Goal: Task Accomplishment & Management: Complete application form

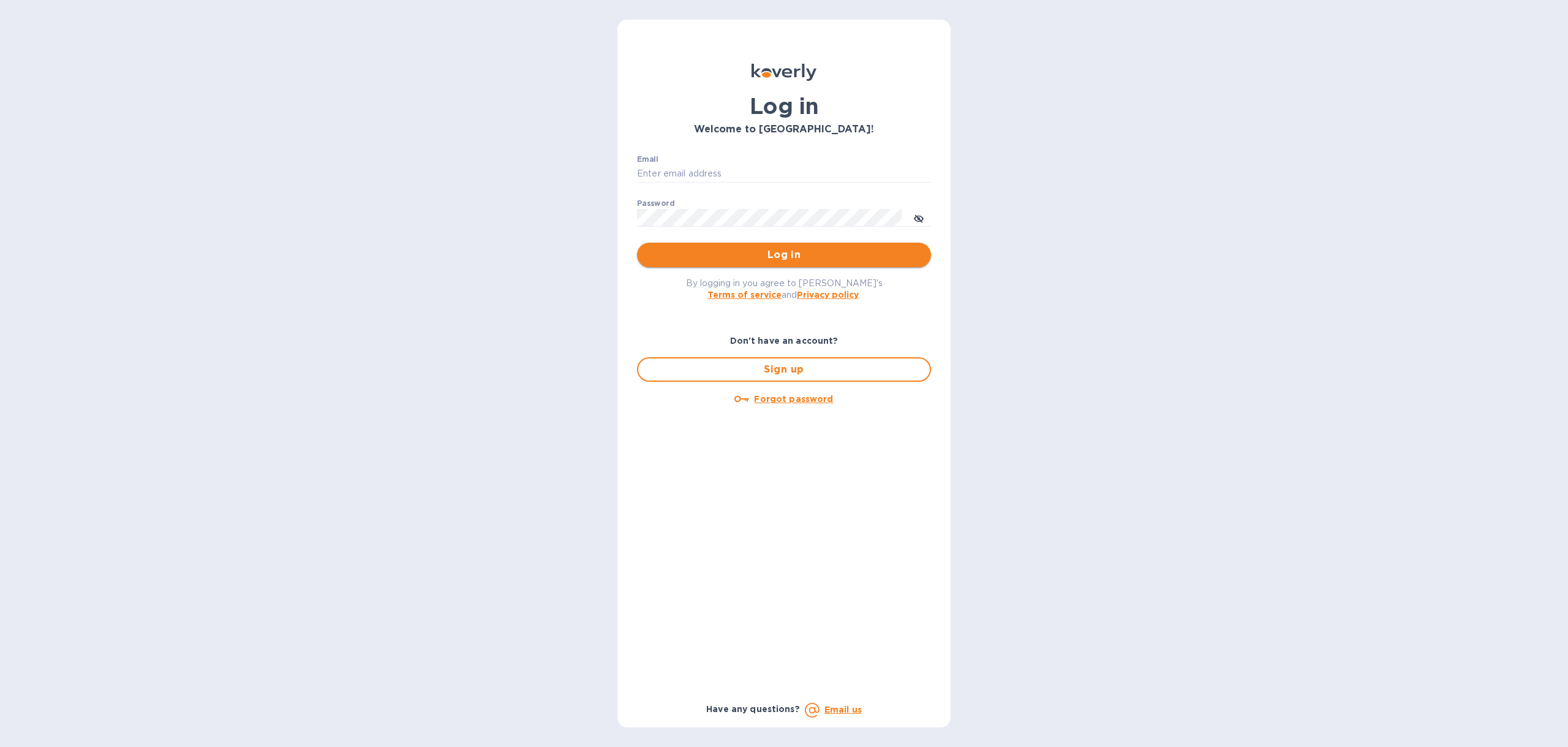
type input "[EMAIL_ADDRESS][DOMAIN_NAME]"
click at [786, 263] on button "Log in" at bounding box center [784, 255] width 294 height 25
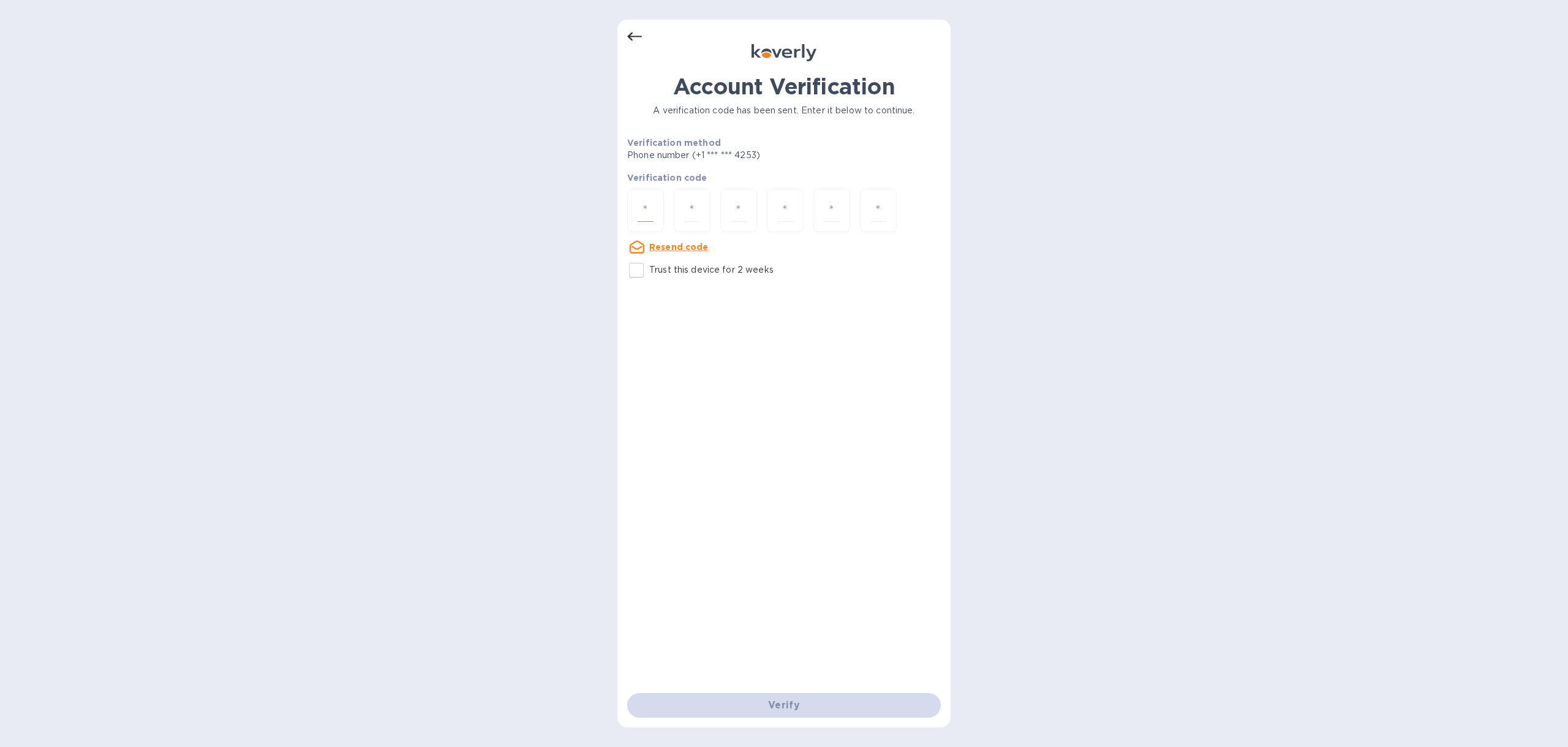
click at [649, 218] on input "number" at bounding box center [646, 210] width 16 height 23
type input "8"
type input "5"
type input "1"
type input "9"
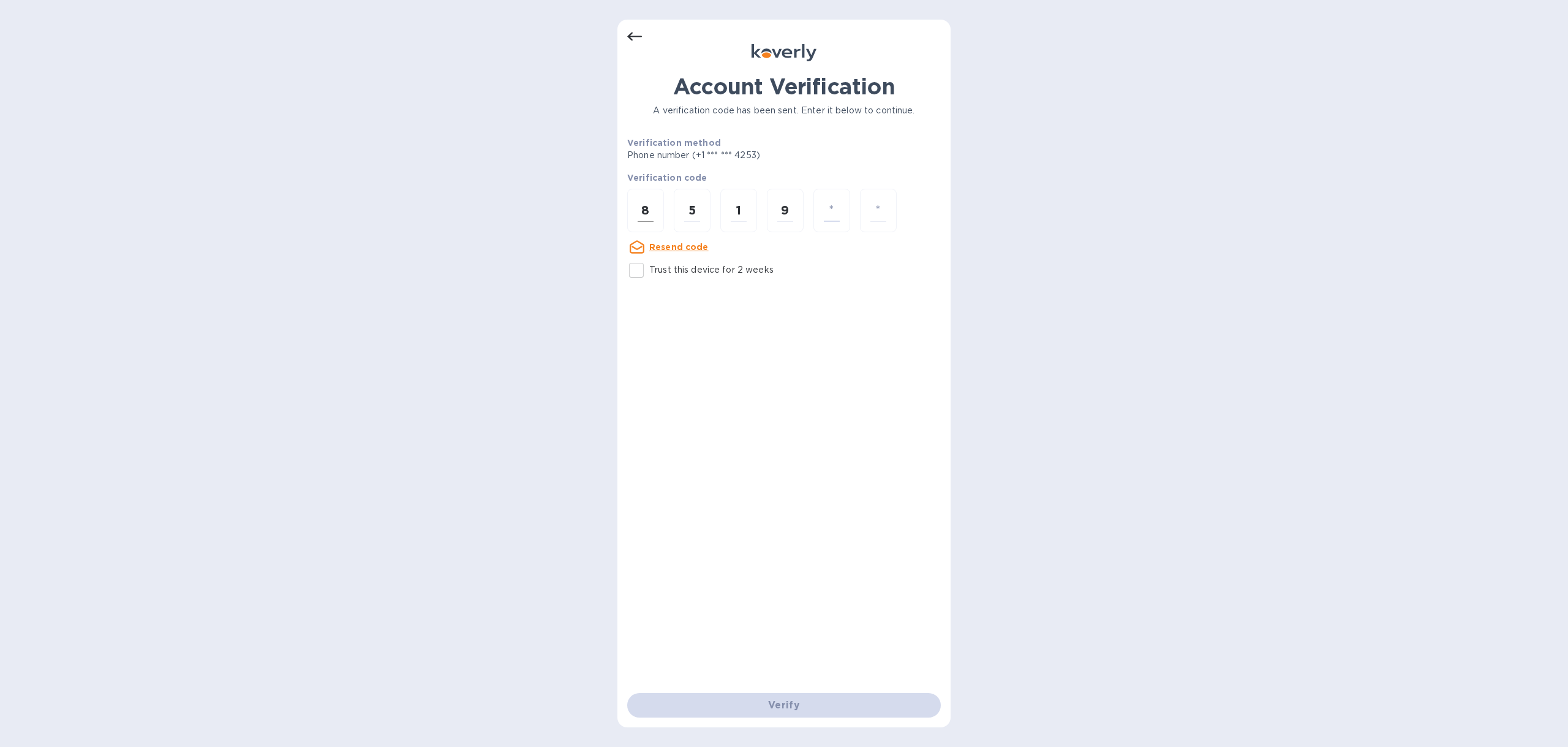
type input "7"
type input "5"
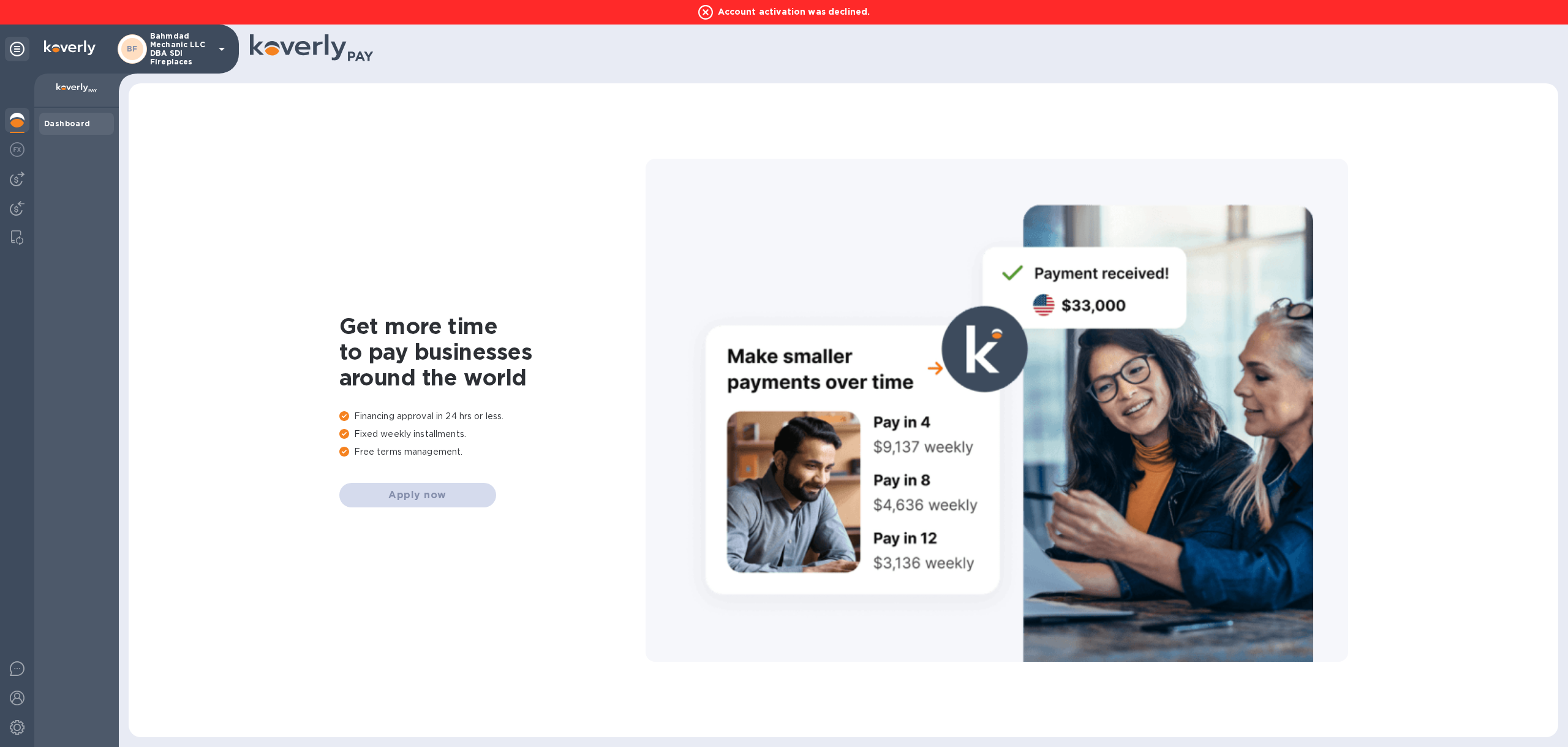
click at [18, 125] on img at bounding box center [17, 120] width 14 height 14
click at [96, 122] on div "Dashboard" at bounding box center [76, 123] width 65 height 12
drag, startPoint x: 96, startPoint y: 122, endPoint x: 80, endPoint y: 117, distance: 16.8
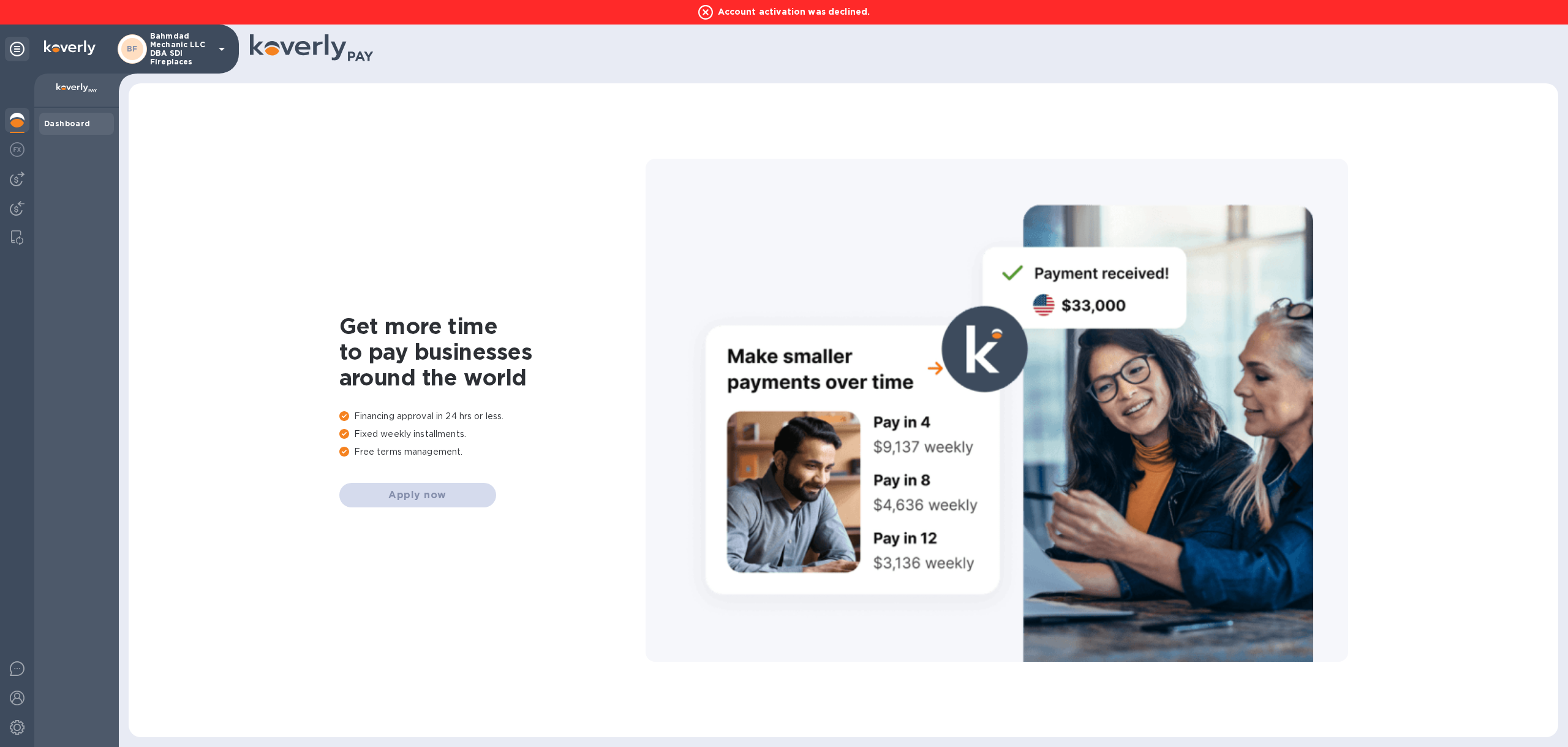
click at [95, 122] on div "Dashboard" at bounding box center [76, 123] width 65 height 12
click at [20, 54] on icon at bounding box center [17, 48] width 14 height 14
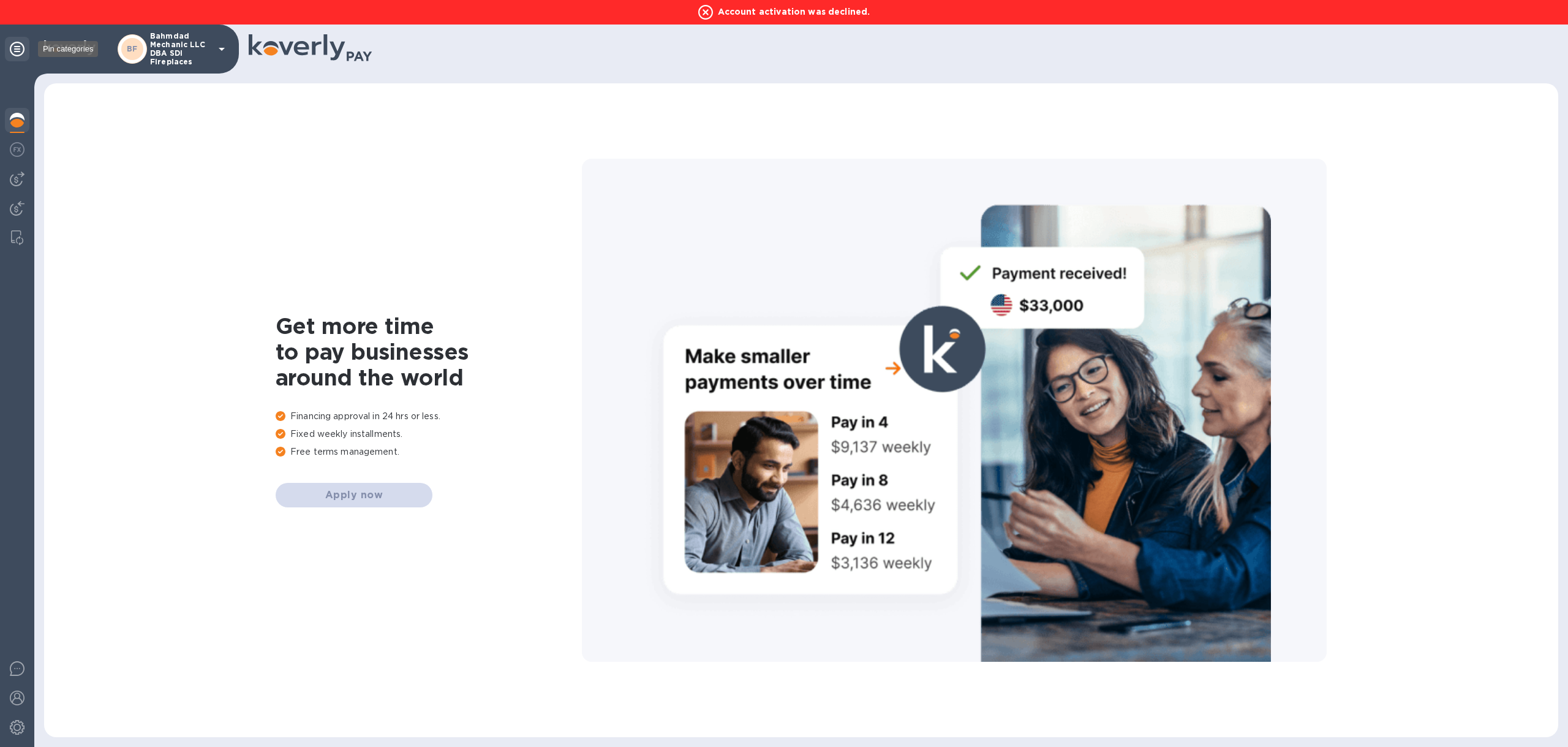
click at [20, 54] on icon at bounding box center [17, 48] width 14 height 14
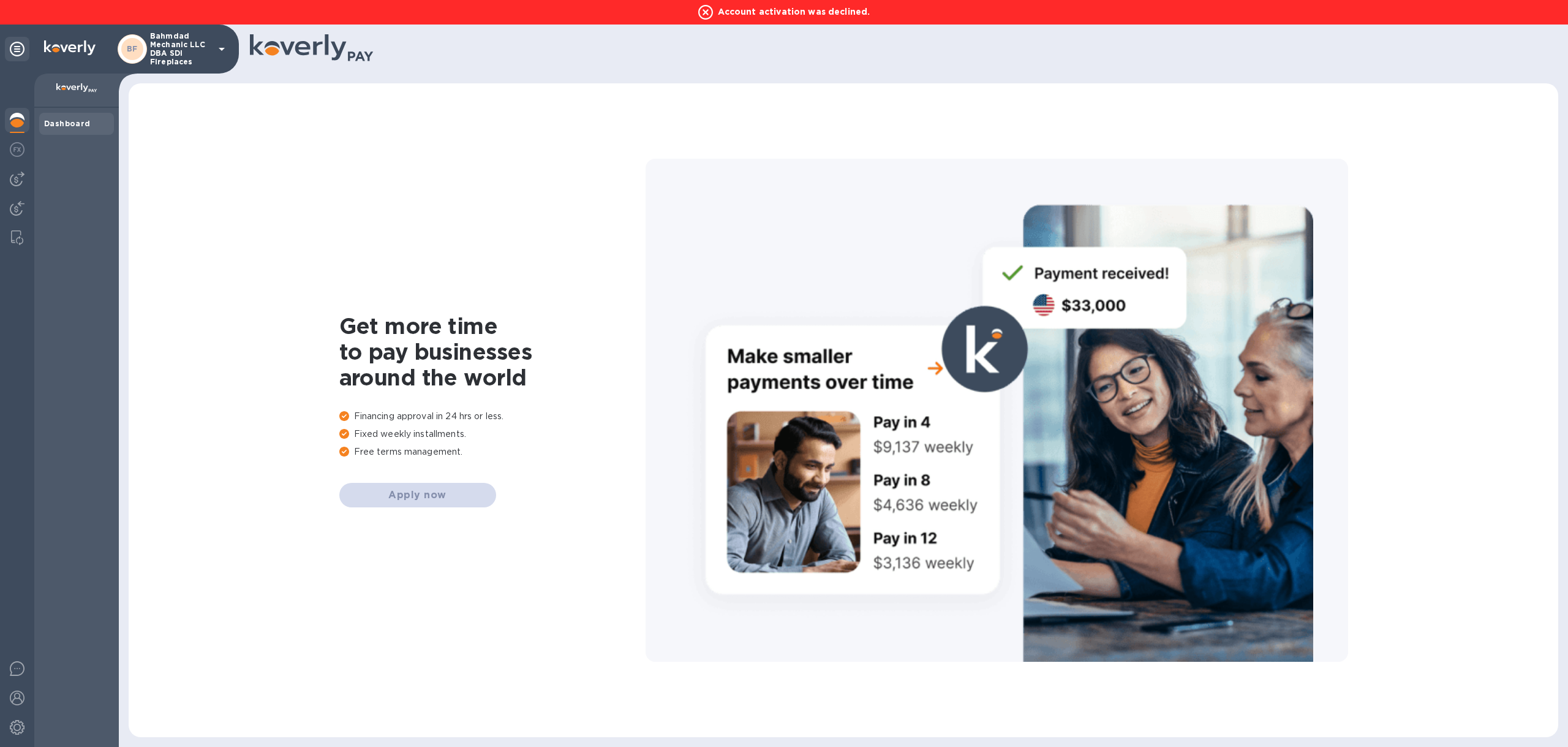
click at [223, 48] on icon at bounding box center [221, 49] width 6 height 3
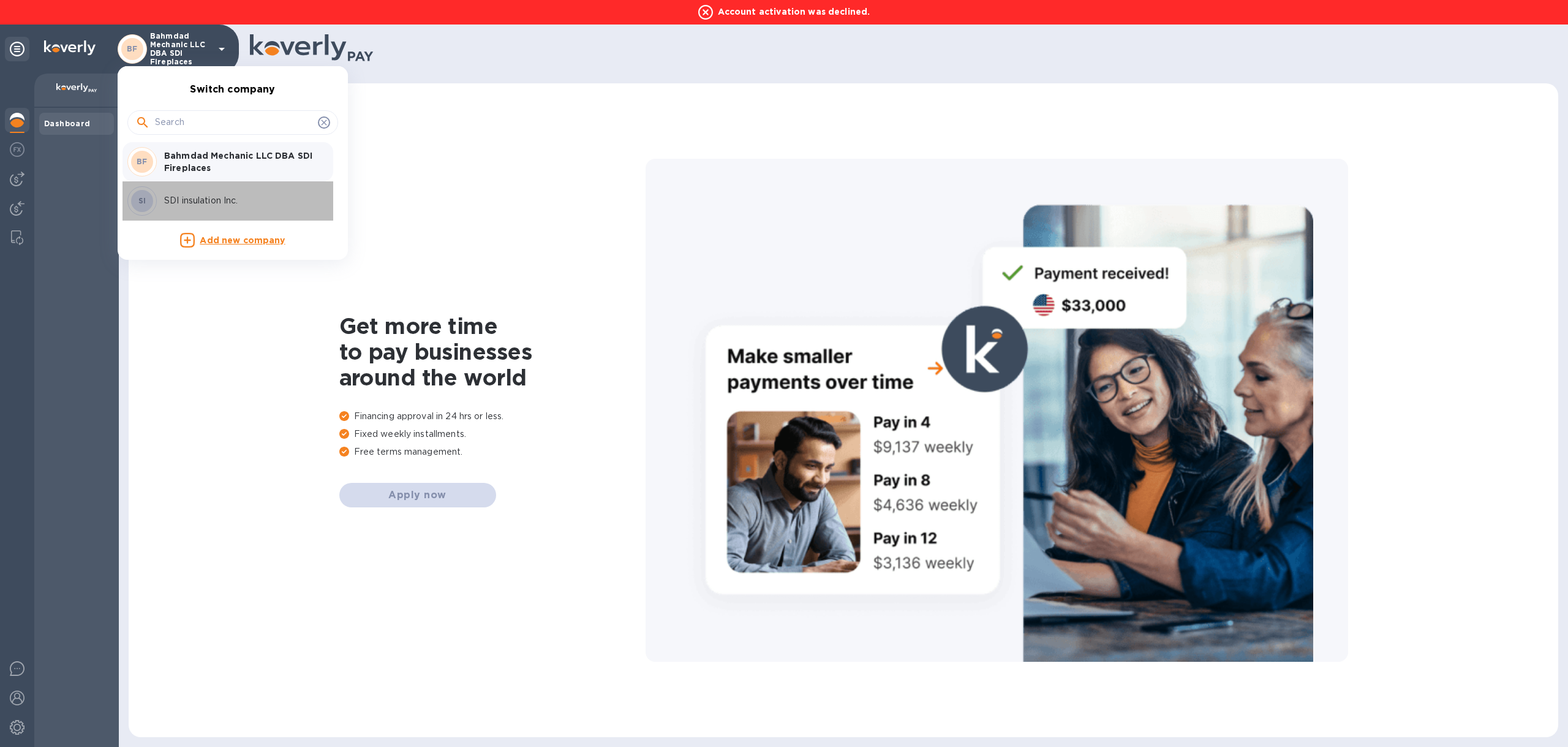
click at [193, 204] on p "SDI insulation Inc." at bounding box center [241, 201] width 155 height 13
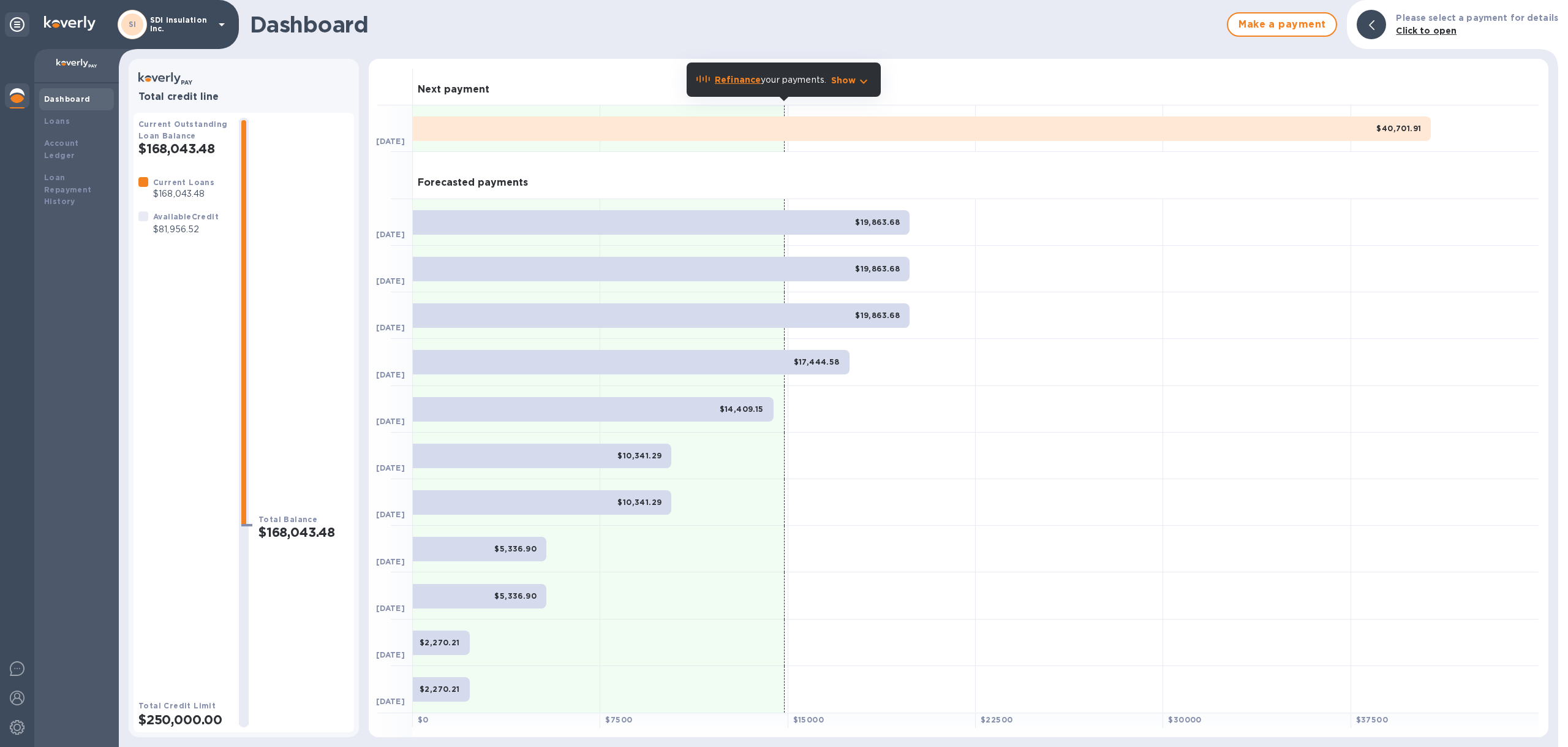
click at [744, 78] on b "Refinance" at bounding box center [738, 80] width 46 height 10
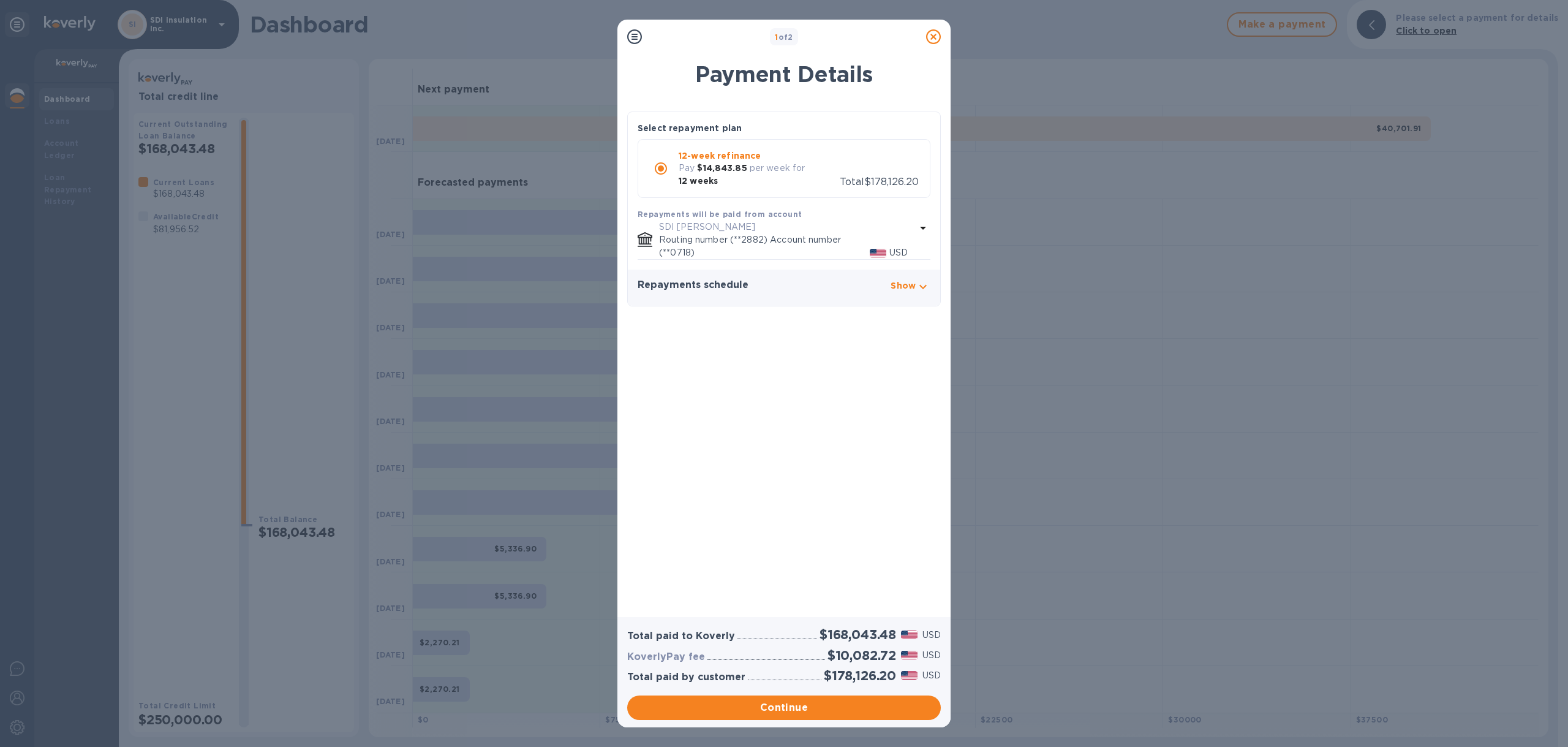
click at [932, 40] on icon at bounding box center [933, 37] width 14 height 14
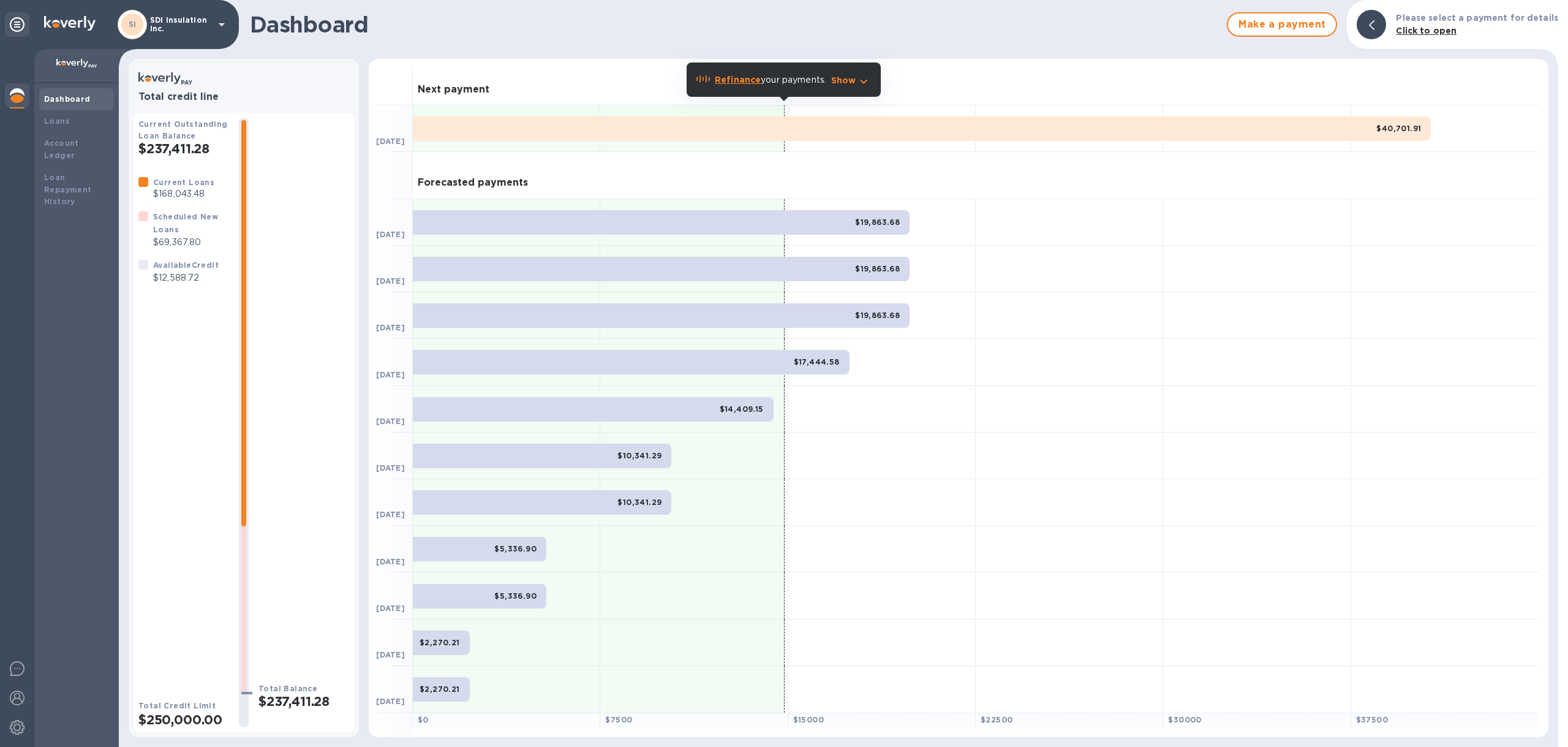
click at [746, 78] on b "Refinance" at bounding box center [738, 80] width 46 height 10
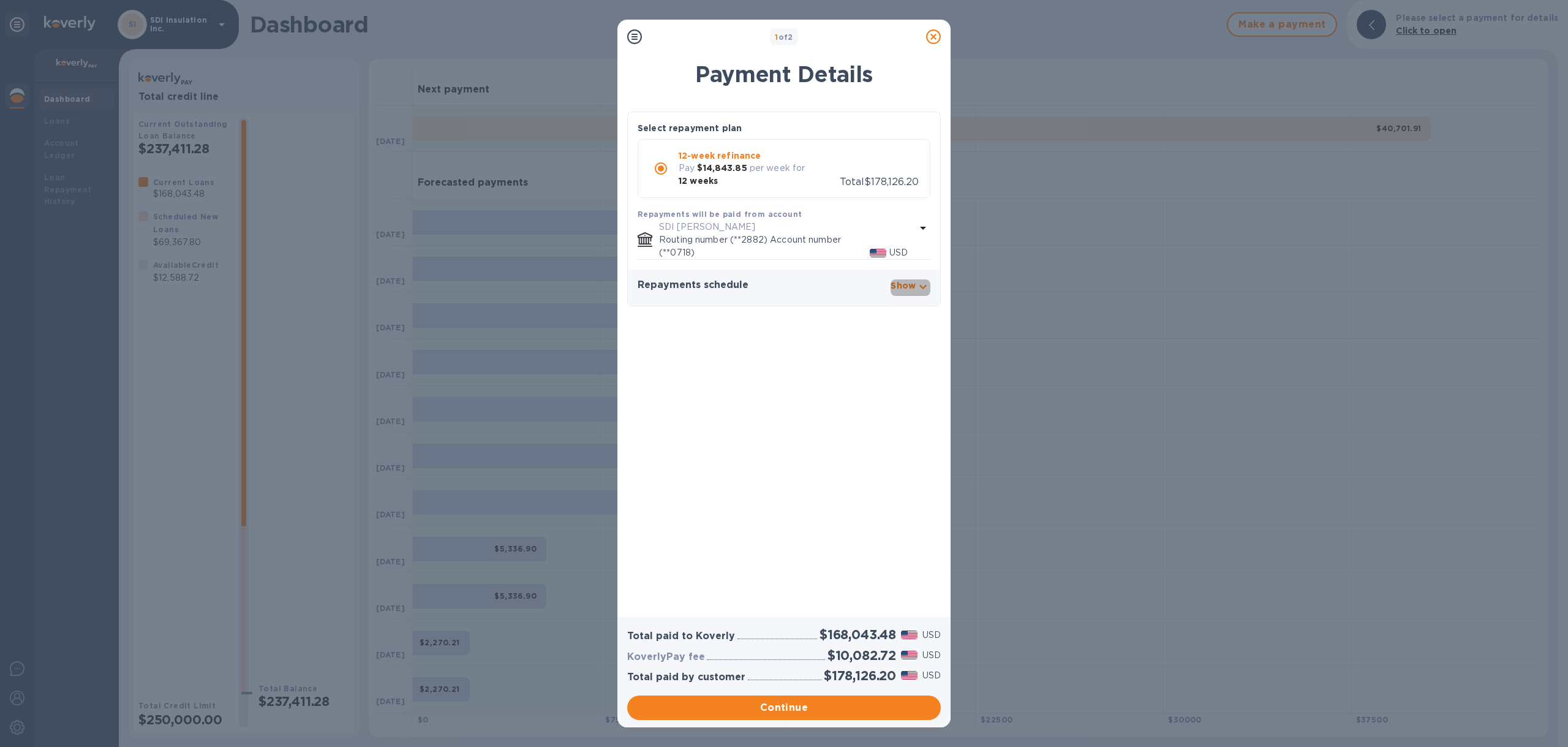
click at [925, 294] on div "button" at bounding box center [922, 287] width 14 height 16
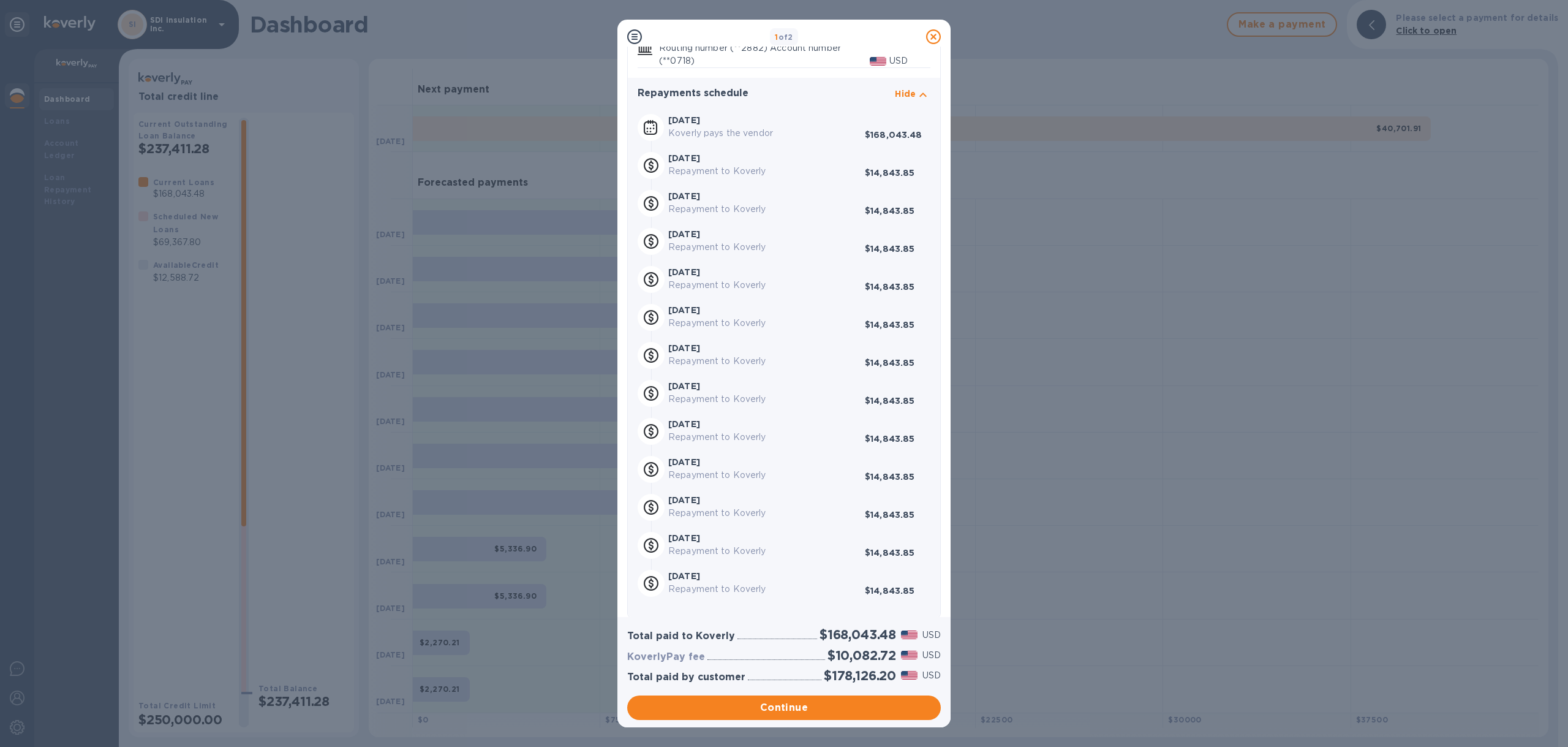
scroll to position [201, 0]
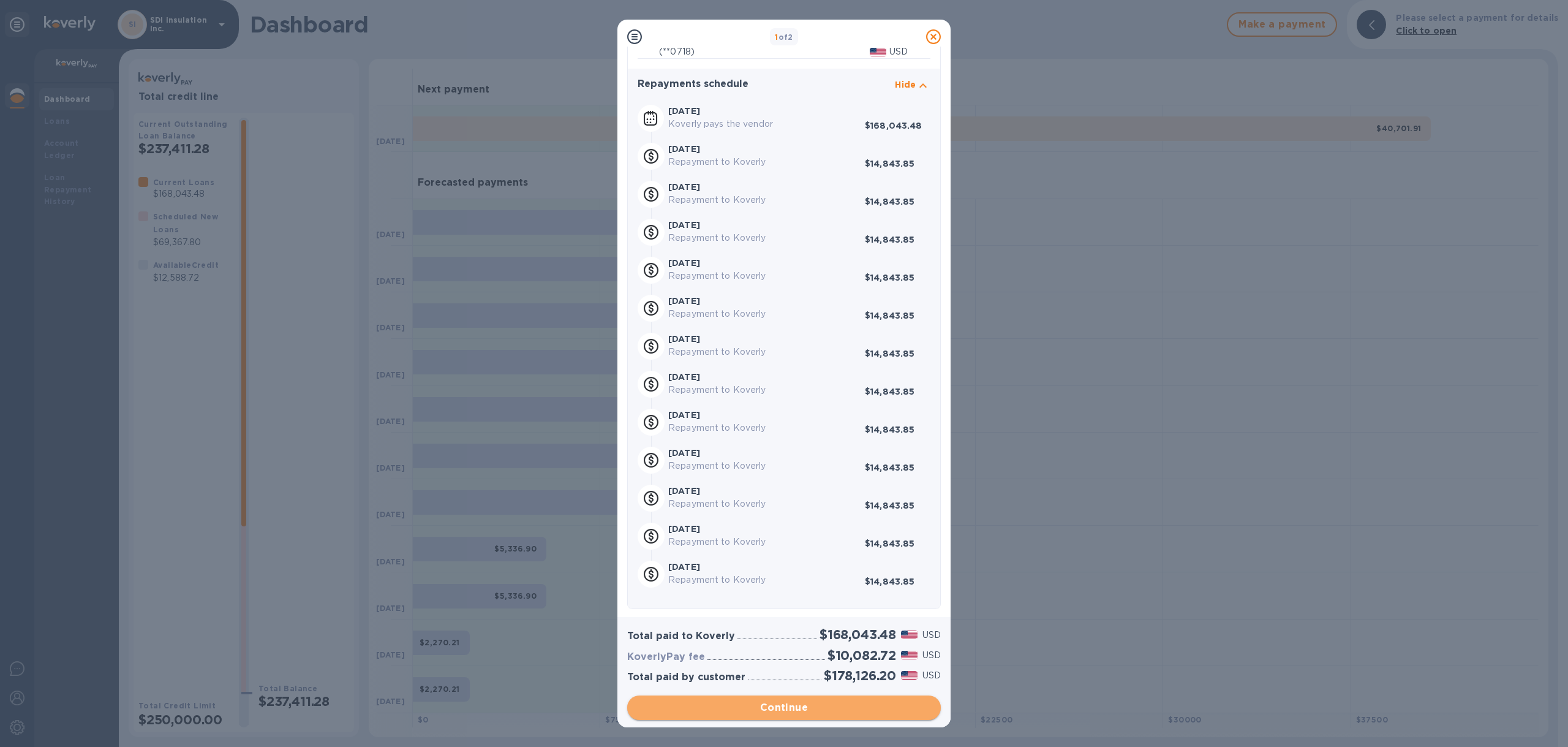
click at [768, 703] on span "Continue" at bounding box center [784, 707] width 294 height 14
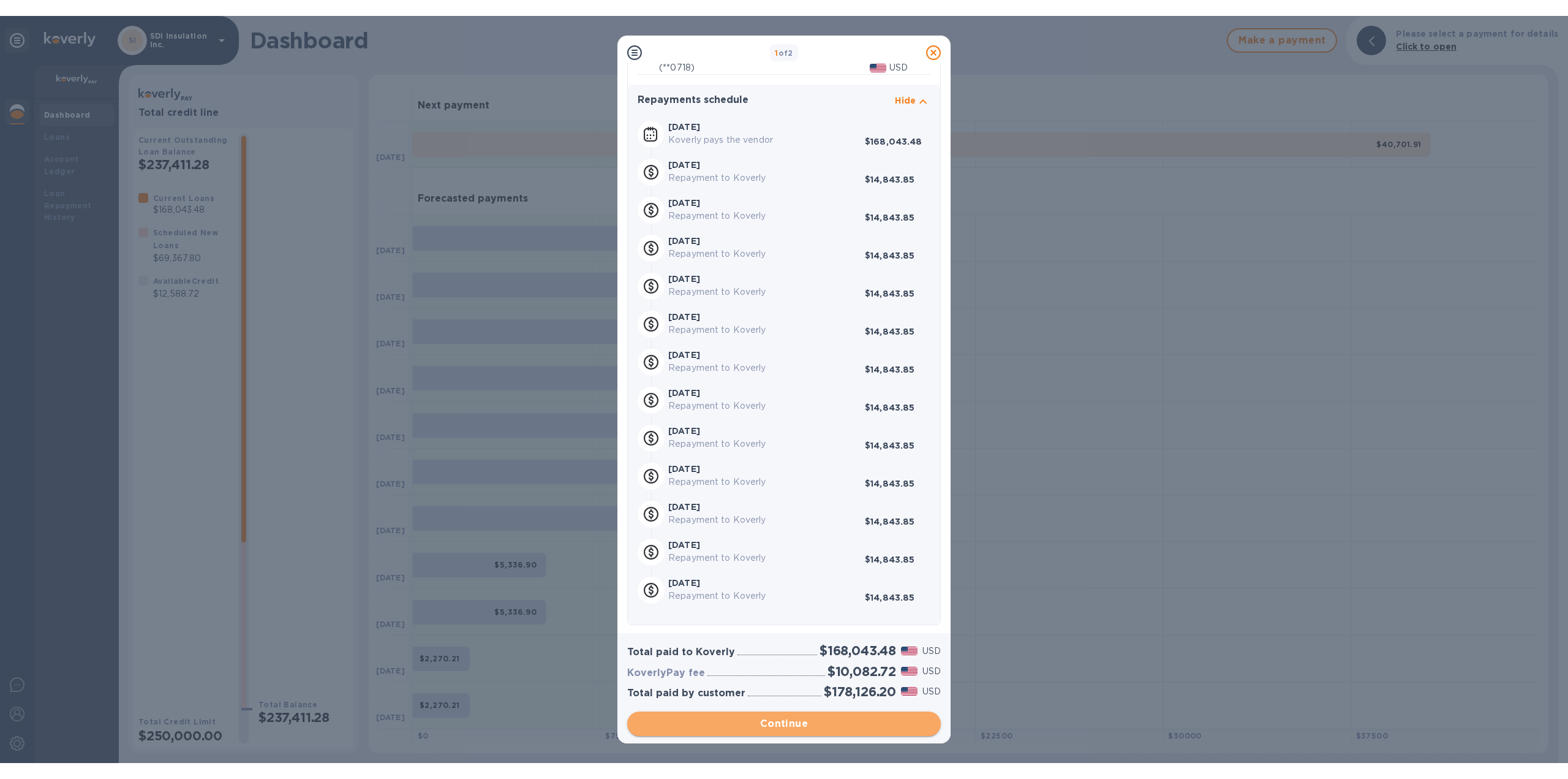
scroll to position [0, 0]
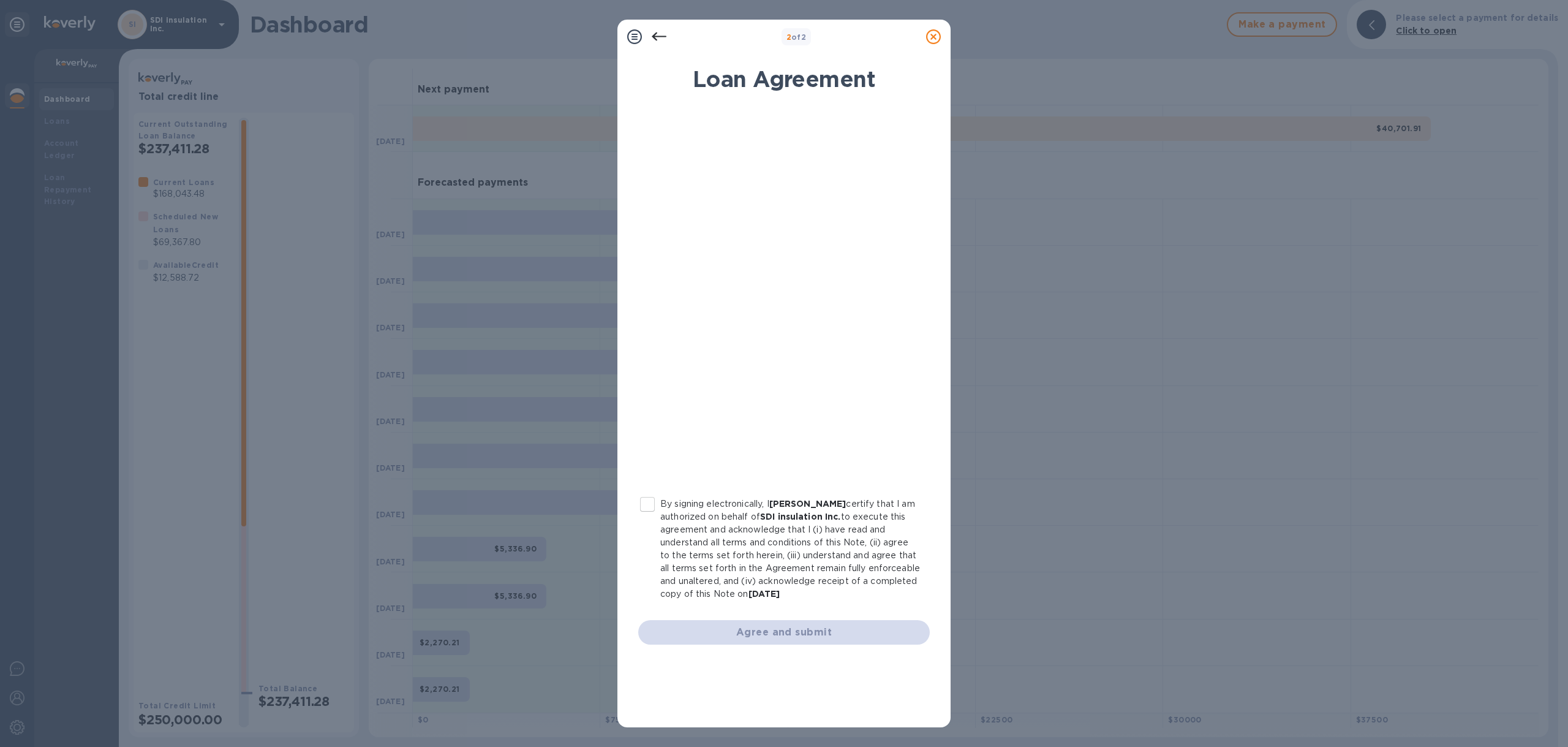
click at [647, 499] on input "By signing electronically, I Sam Jobrani certify that I am authorized on behalf…" at bounding box center [647, 504] width 25 height 25
click at [832, 634] on span "Agree and submit" at bounding box center [784, 632] width 272 height 14
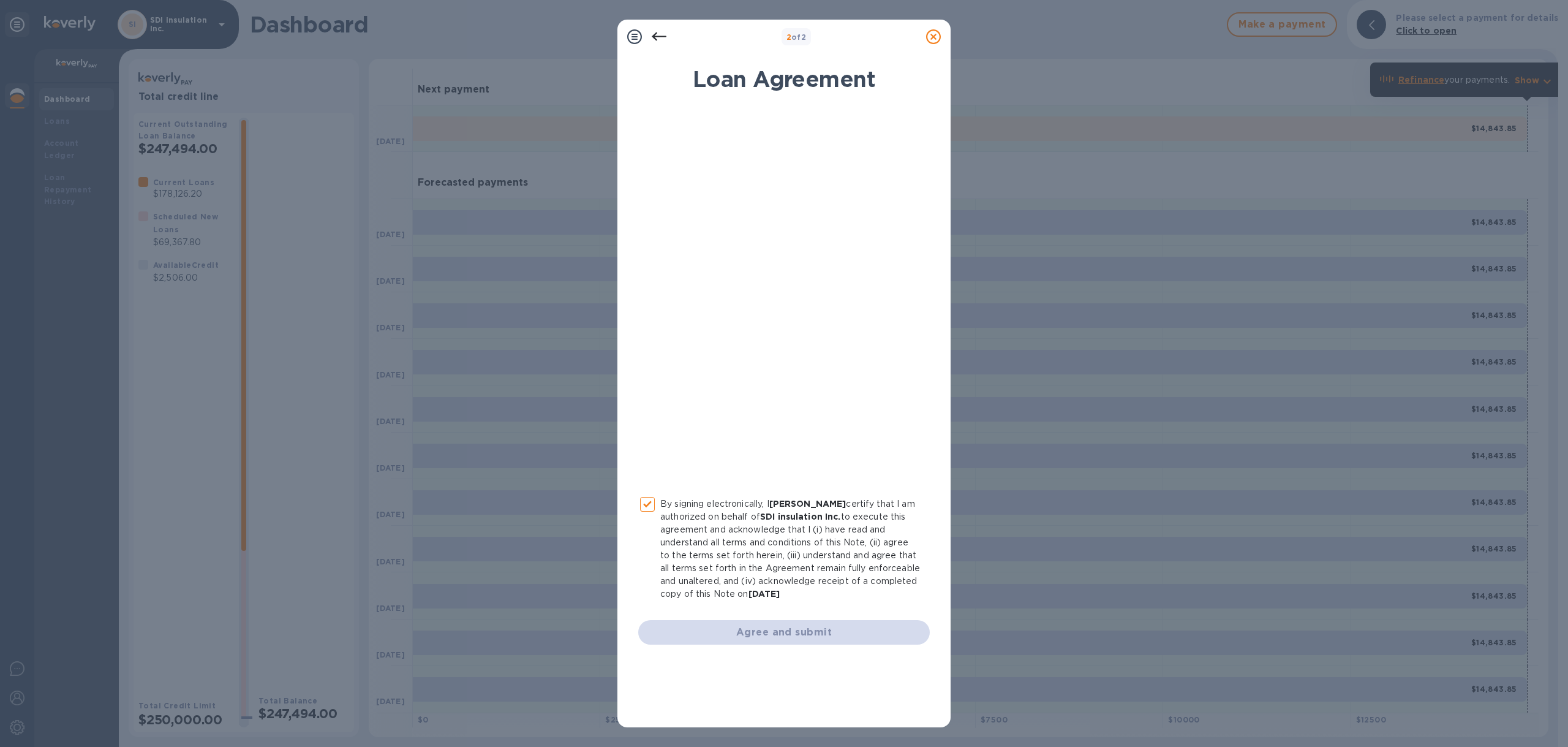
click at [781, 622] on div "By signing electronically, I Sam Jobrani certify that I am authorized on behalf…" at bounding box center [784, 375] width 291 height 538
click at [781, 634] on div "Agree and submit" at bounding box center [784, 632] width 291 height 25
checkbox input "false"
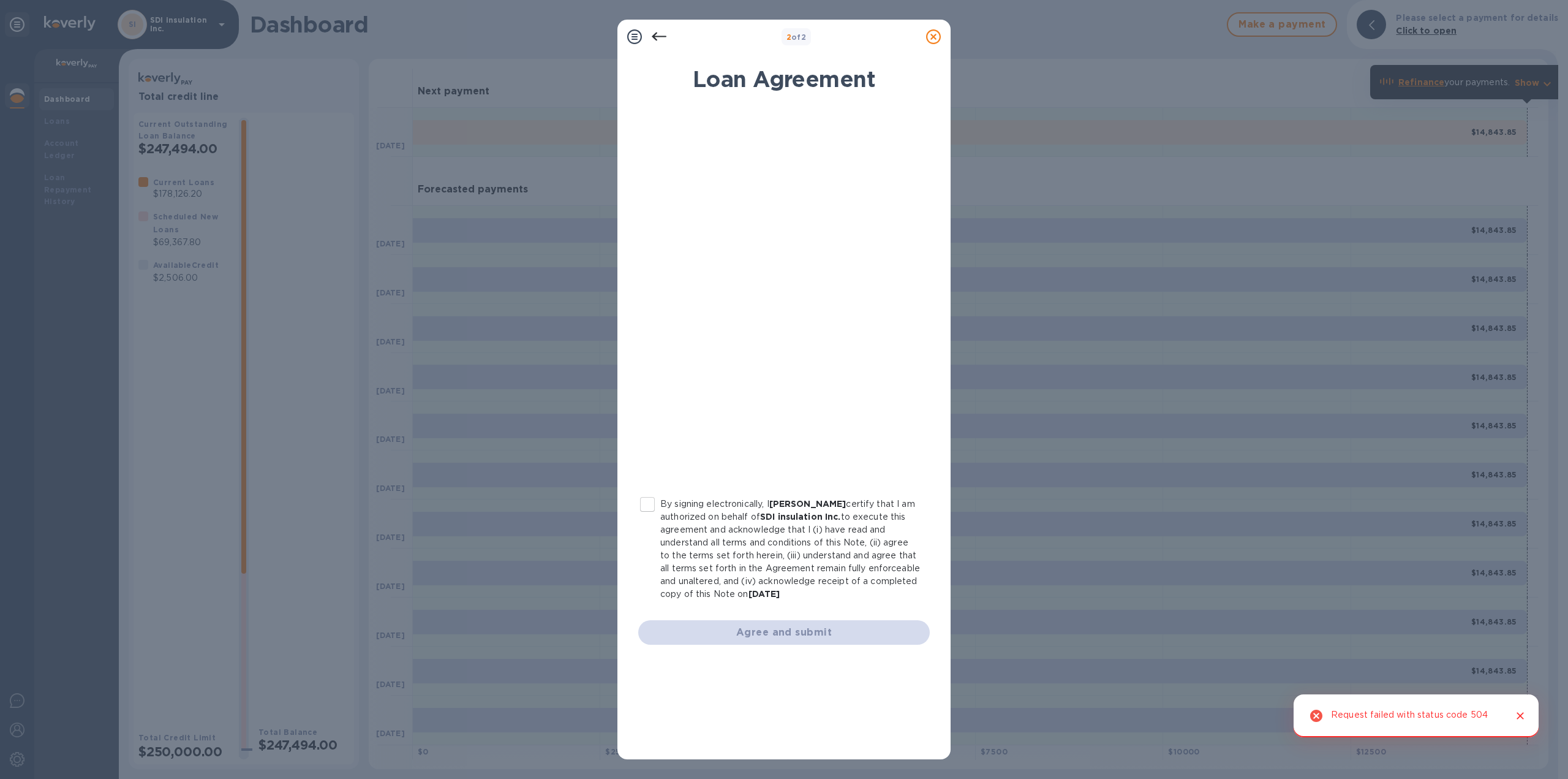
click at [1523, 718] on icon "Close" at bounding box center [1520, 715] width 8 height 8
click at [935, 38] on icon at bounding box center [933, 37] width 14 height 14
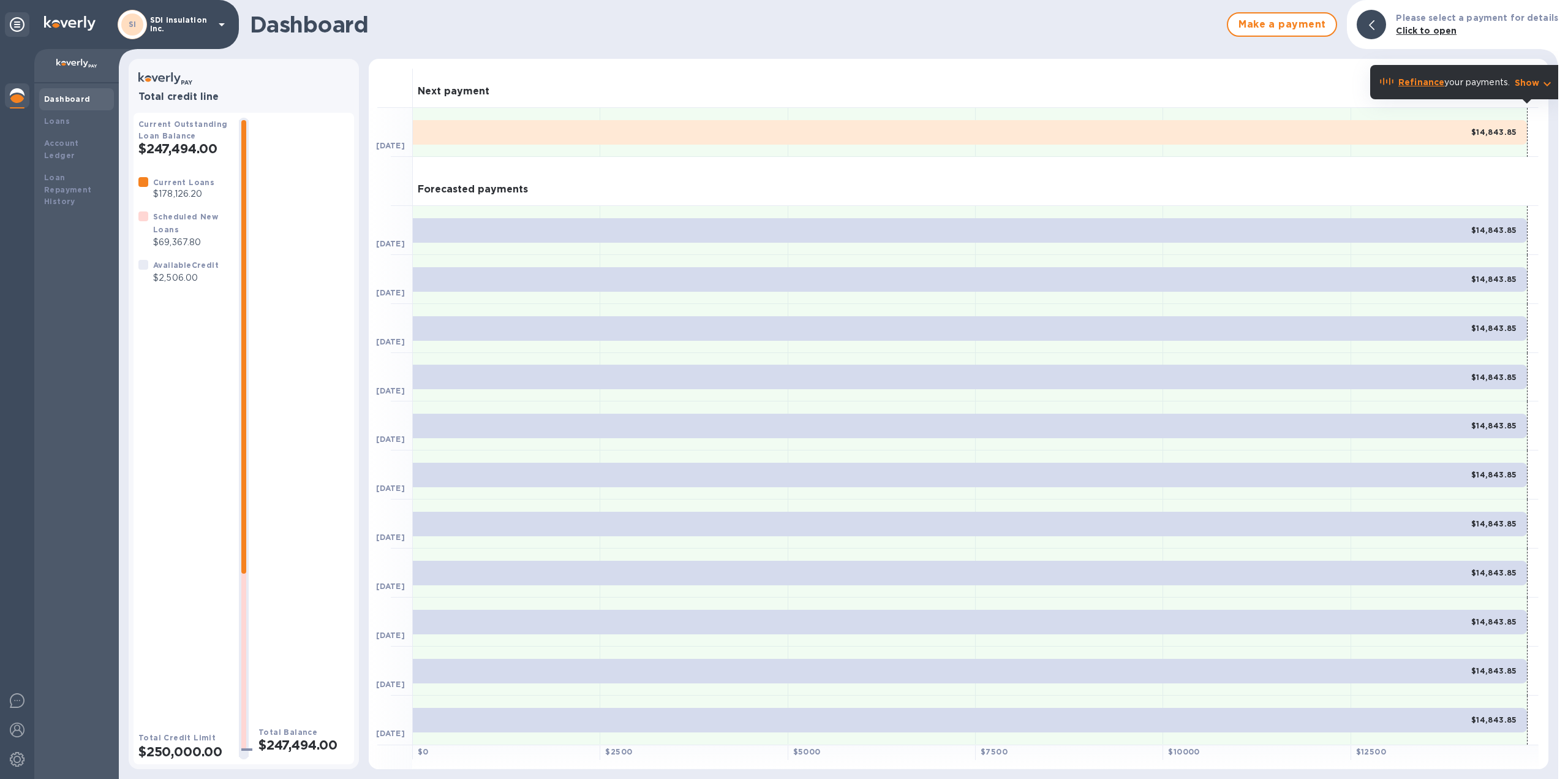
click at [1430, 85] on b "Refinance" at bounding box center [1422, 82] width 46 height 10
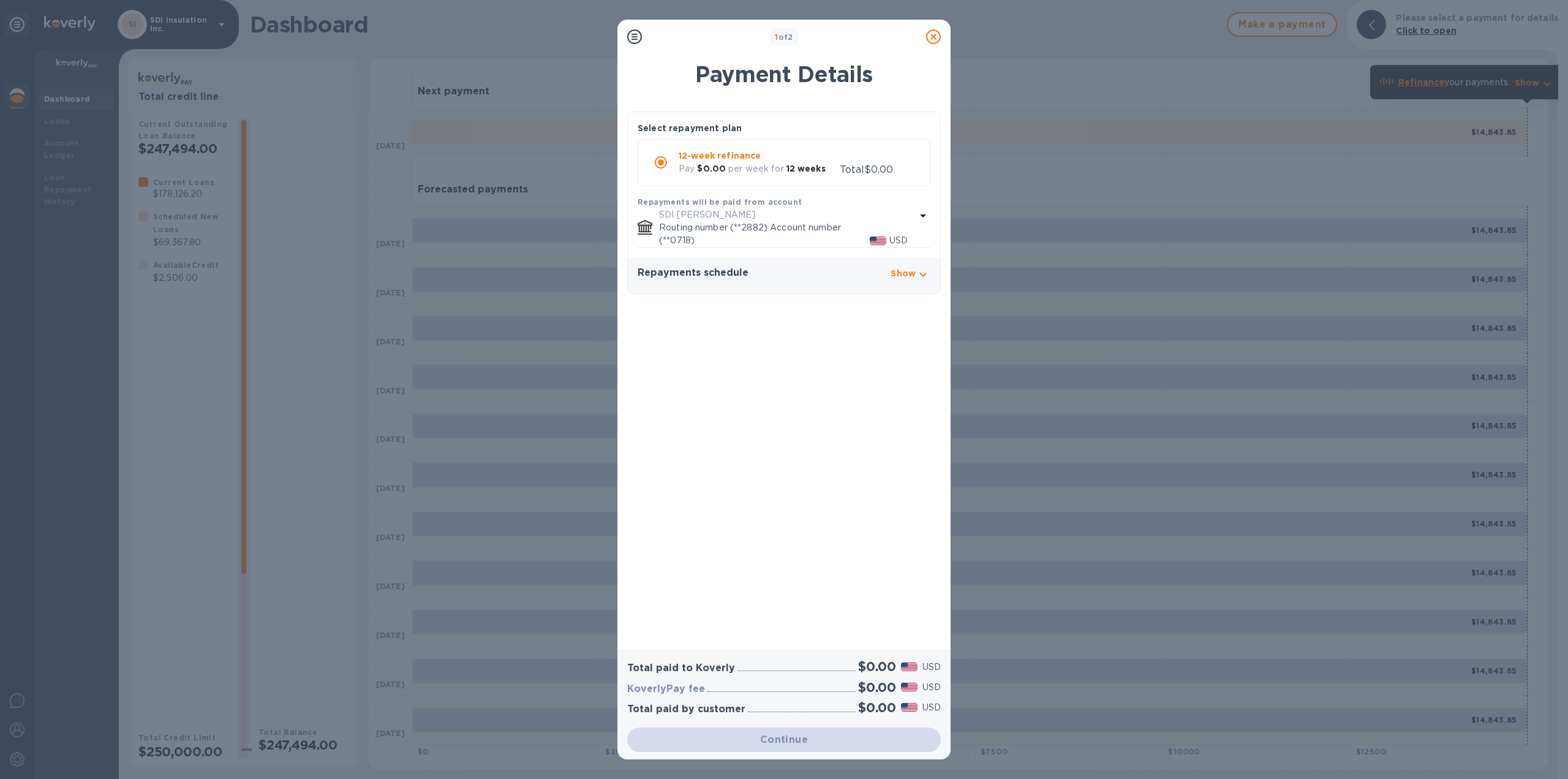
click at [920, 273] on icon "button" at bounding box center [922, 274] width 14 height 14
click at [920, 276] on icon "button" at bounding box center [922, 274] width 14 height 14
click at [937, 38] on icon at bounding box center [933, 37] width 14 height 14
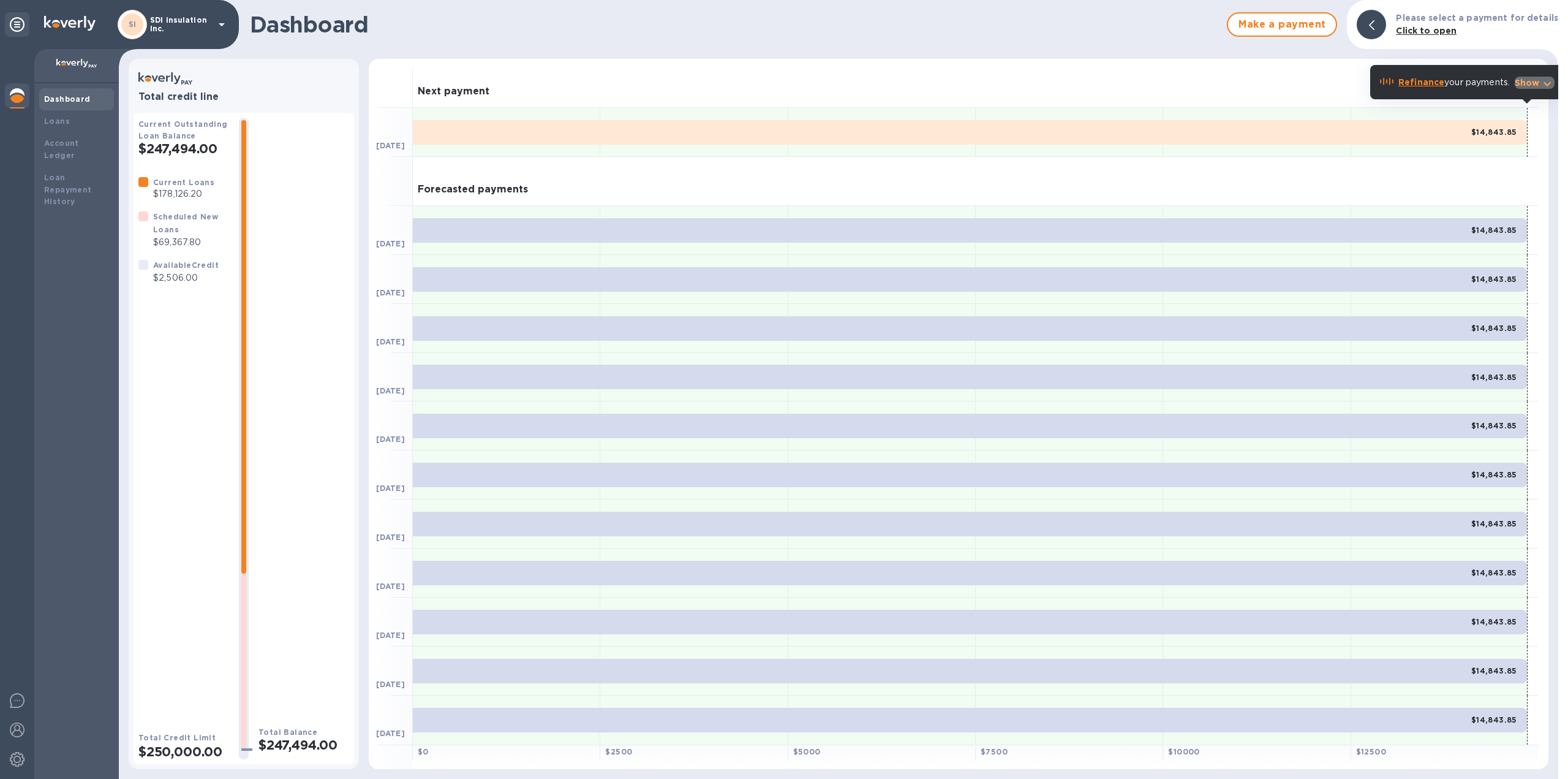
click at [1538, 85] on p "Show" at bounding box center [1528, 82] width 25 height 12
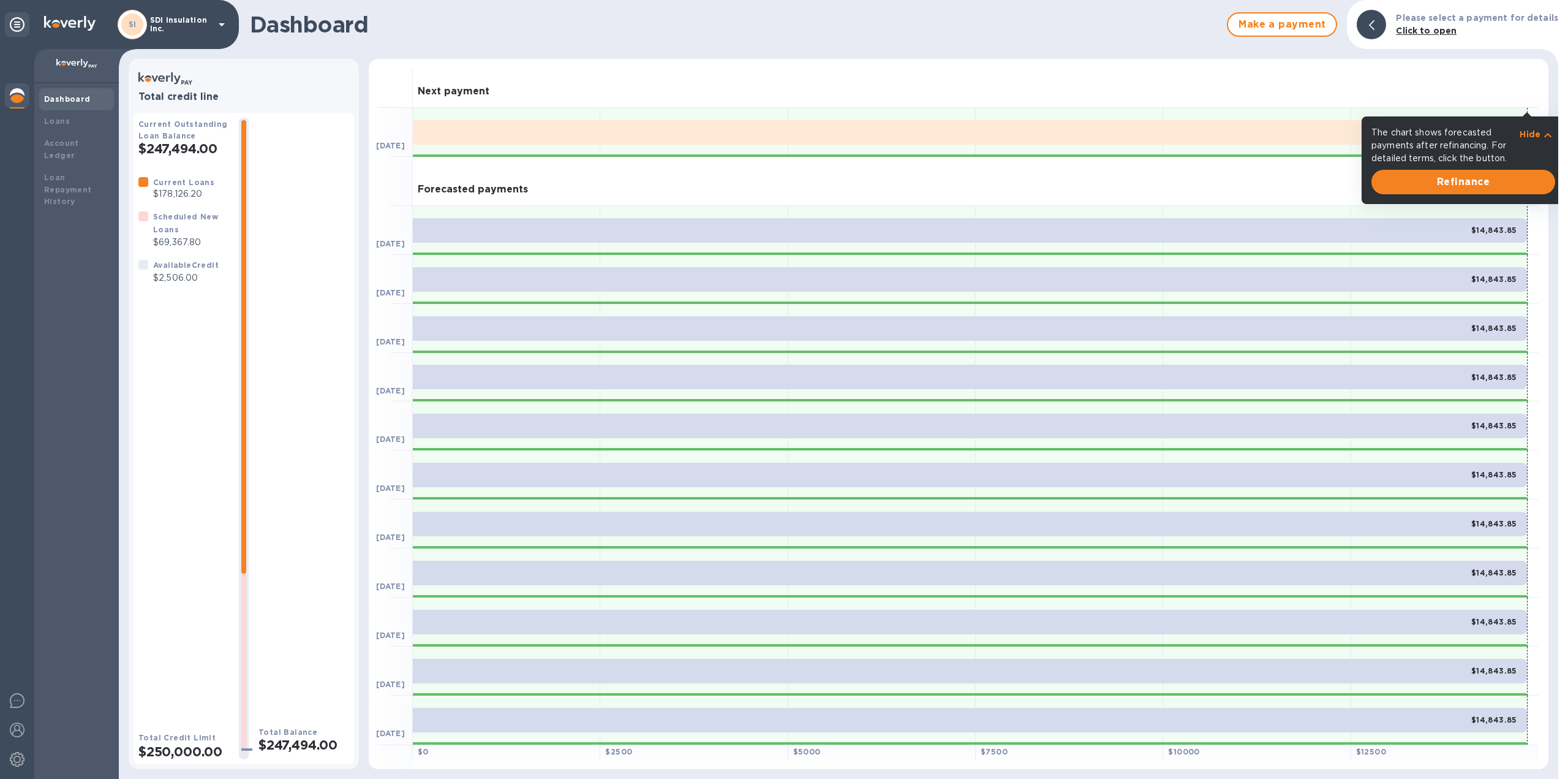
click at [1491, 195] on div "Refinance" at bounding box center [1464, 182] width 189 height 30
click at [1493, 188] on span "Refinance" at bounding box center [1463, 182] width 164 height 14
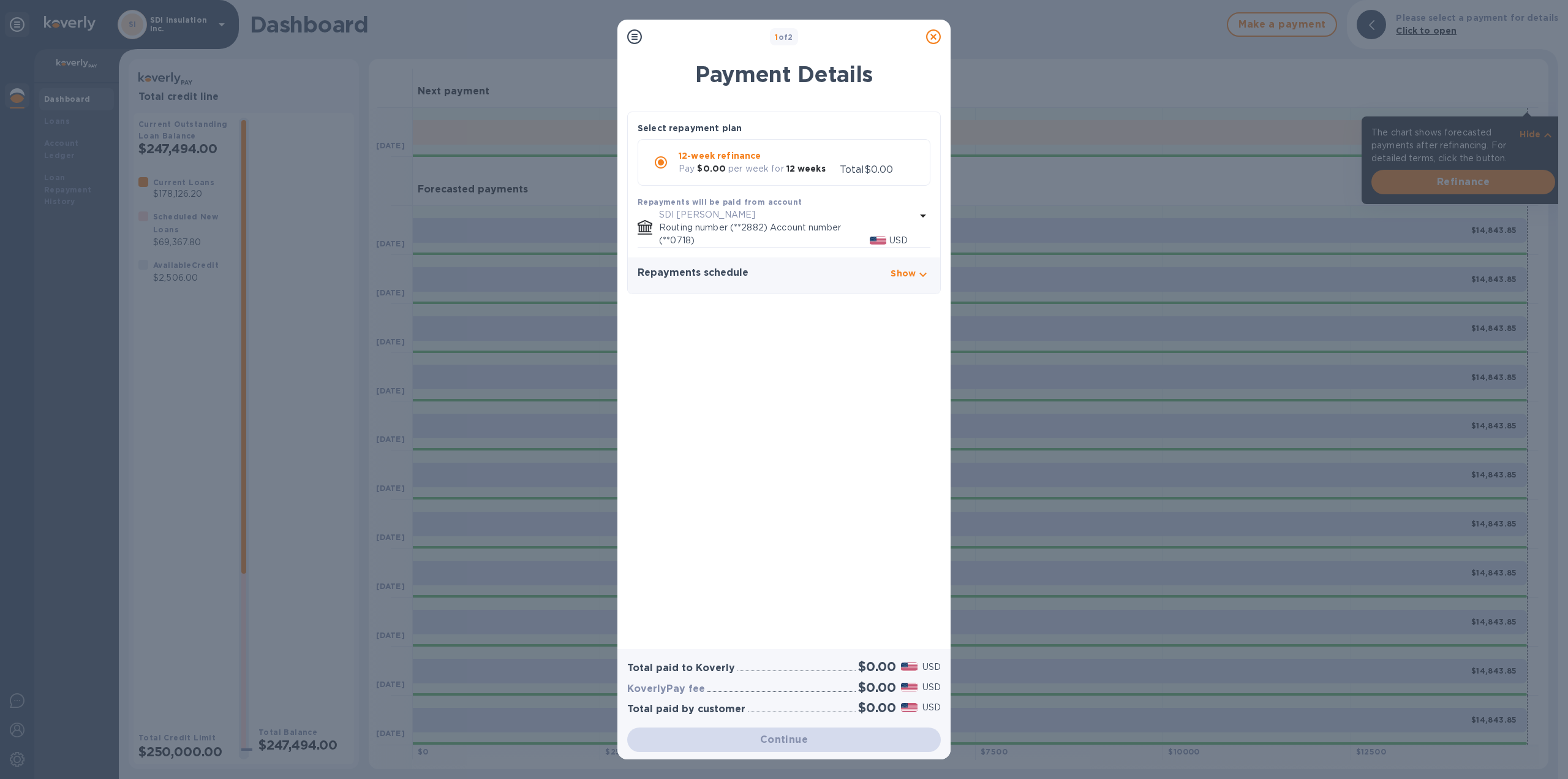
click at [936, 35] on icon at bounding box center [933, 37] width 14 height 14
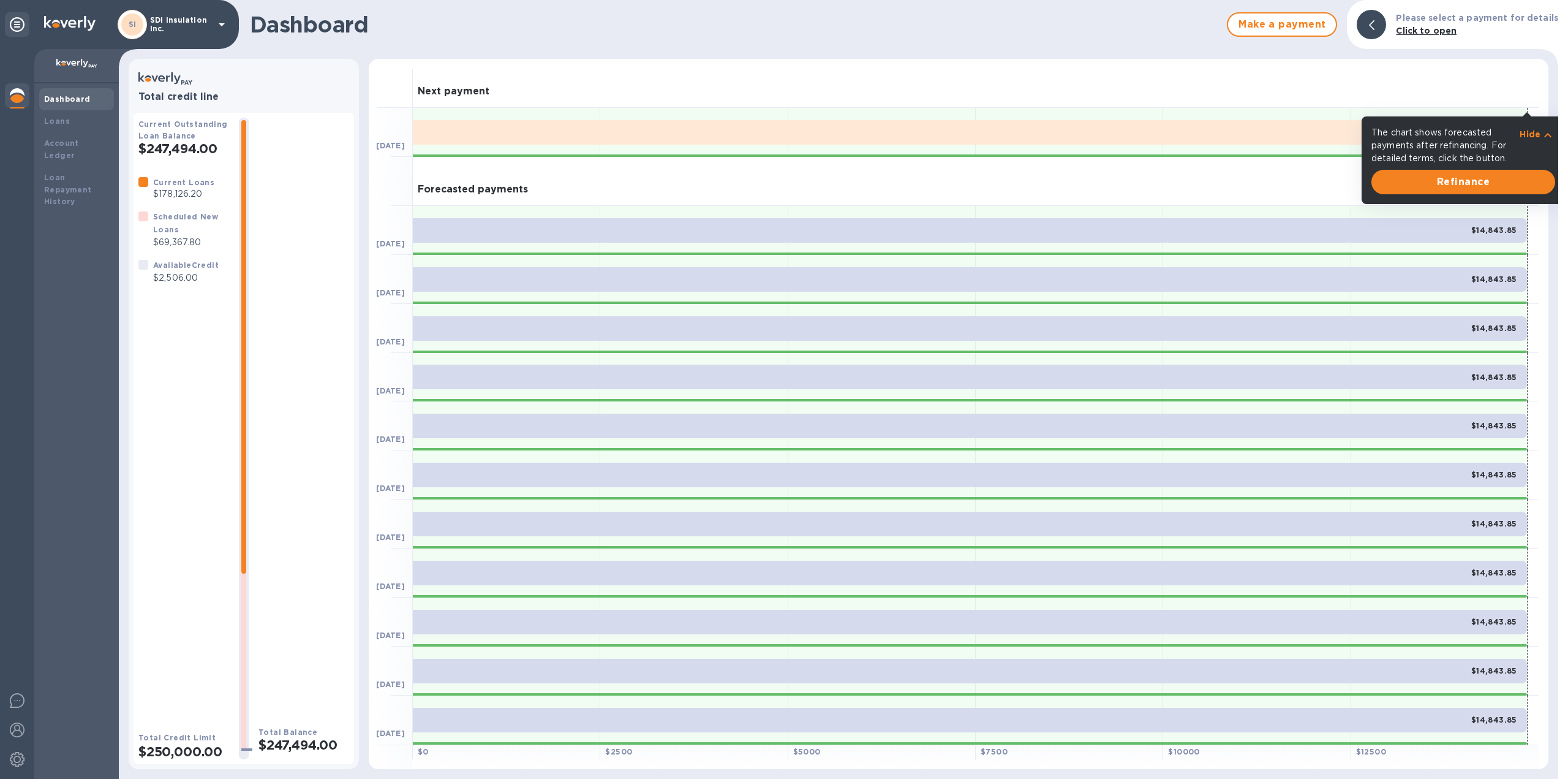
click at [77, 102] on b "Dashboard" at bounding box center [67, 99] width 47 height 9
click at [76, 125] on div "Loans" at bounding box center [76, 121] width 65 height 12
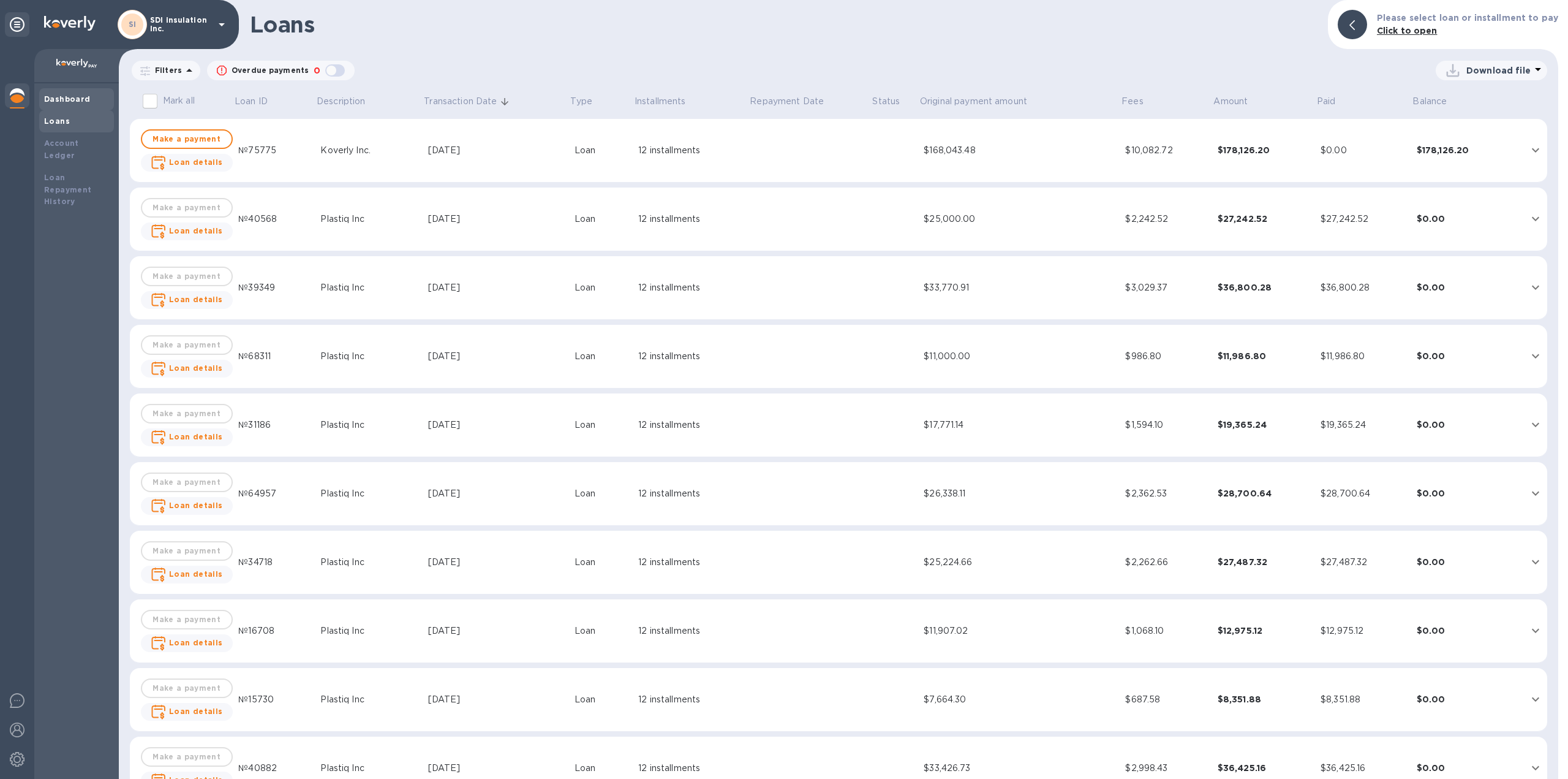
click at [77, 99] on b "Dashboard" at bounding box center [67, 99] width 47 height 9
